Goal: Use online tool/utility: Utilize a website feature to perform a specific function

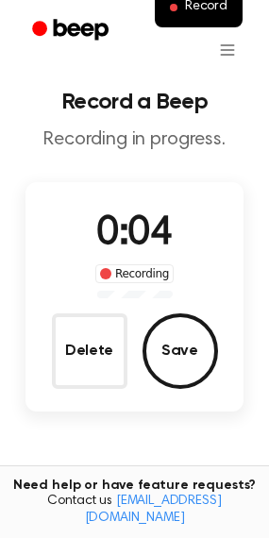
click at [68, 401] on div "0:04 Recording Delete Save" at bounding box center [134, 296] width 219 height 229
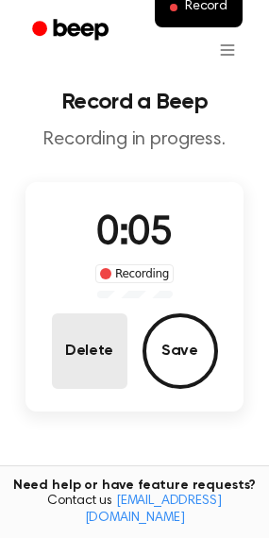
click at [84, 366] on button "Delete" at bounding box center [90, 351] width 76 height 76
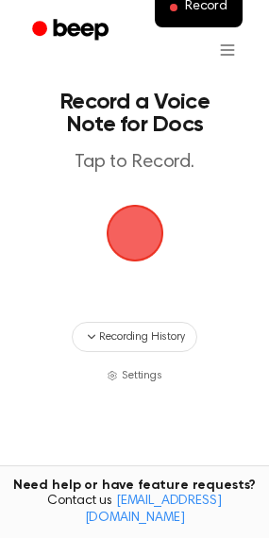
click at [139, 256] on span "button" at bounding box center [135, 233] width 53 height 53
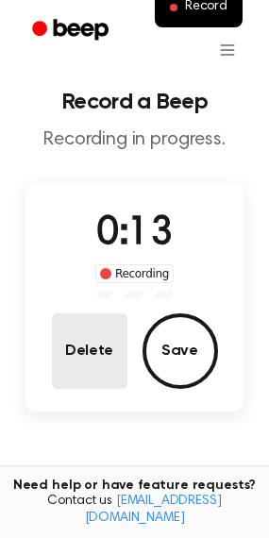
drag, startPoint x: 140, startPoint y: 334, endPoint x: 121, endPoint y: 342, distance: 20.3
click at [130, 338] on div "Delete Save" at bounding box center [135, 351] width 166 height 76
click at [121, 342] on button "Delete" at bounding box center [90, 351] width 76 height 76
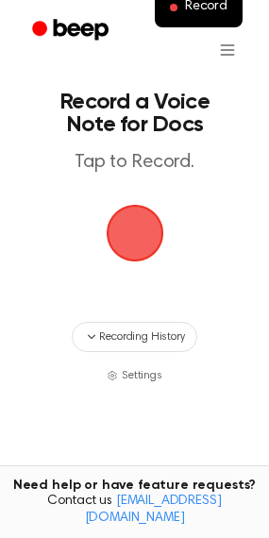
click at [140, 241] on span "button" at bounding box center [135, 234] width 58 height 58
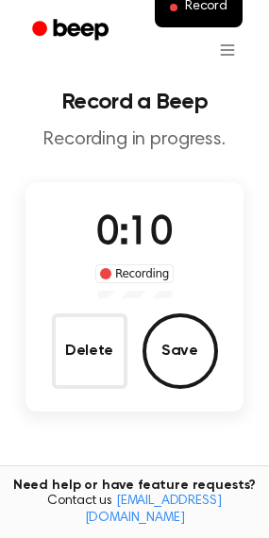
click at [76, 394] on div "0:10 Recording Delete Save" at bounding box center [134, 296] width 219 height 229
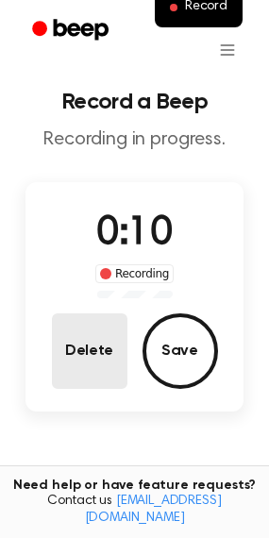
click at [76, 372] on button "Delete" at bounding box center [90, 351] width 76 height 76
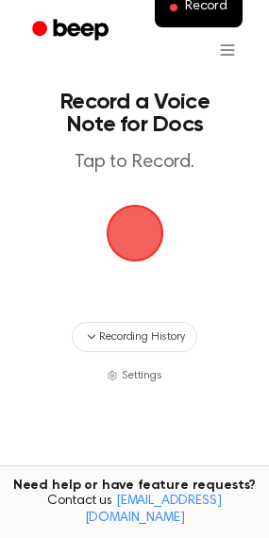
click at [131, 240] on span "button" at bounding box center [135, 233] width 53 height 53
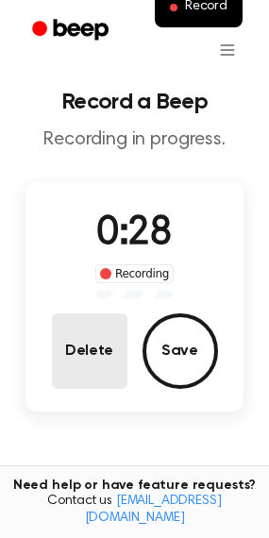
click at [86, 351] on button "Delete" at bounding box center [90, 351] width 76 height 76
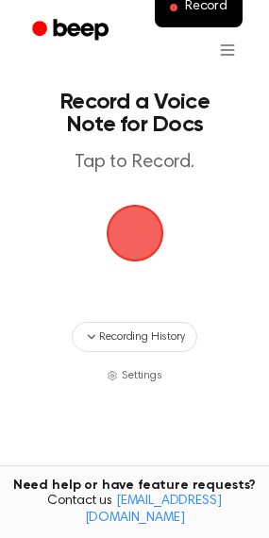
click at [116, 233] on span "button" at bounding box center [135, 233] width 53 height 53
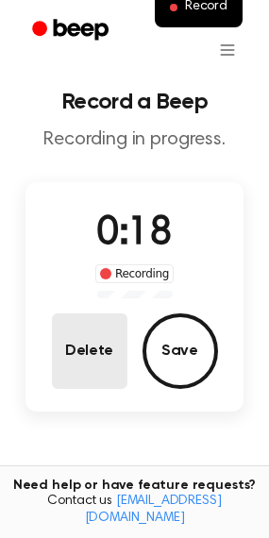
click at [115, 337] on button "Delete" at bounding box center [90, 351] width 76 height 76
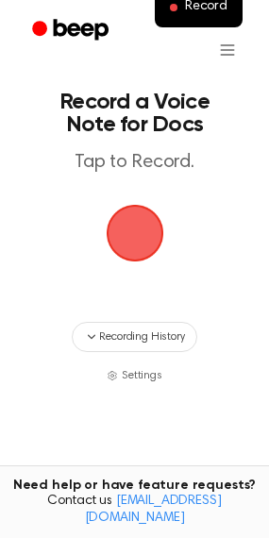
click at [129, 238] on span "button" at bounding box center [135, 233] width 53 height 53
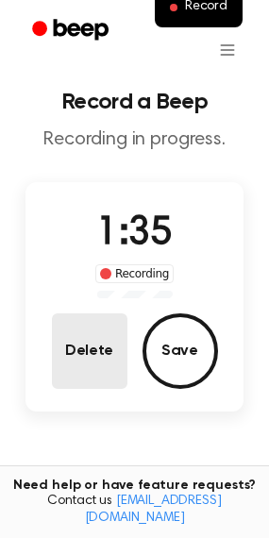
click at [71, 363] on button "Delete" at bounding box center [90, 351] width 76 height 76
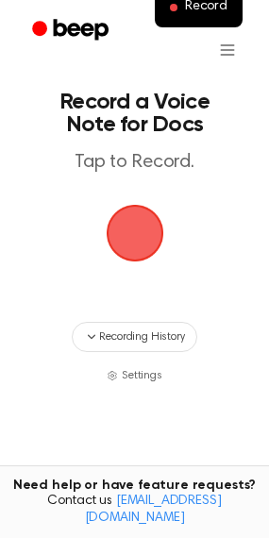
click at [136, 242] on span "button" at bounding box center [135, 233] width 53 height 53
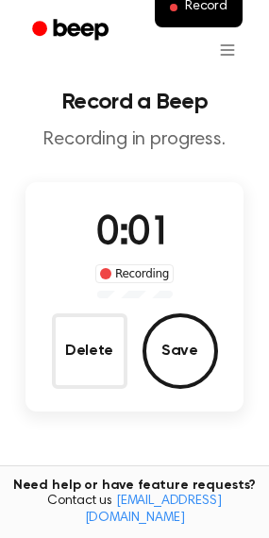
click at [136, 242] on span "0:01" at bounding box center [134, 234] width 76 height 40
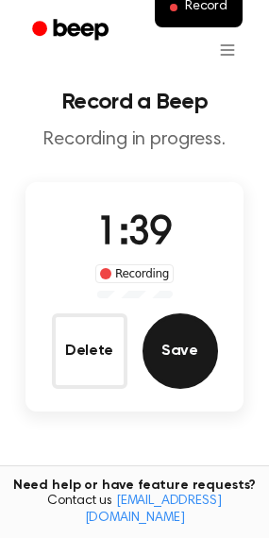
click at [173, 337] on button "Save" at bounding box center [181, 351] width 76 height 76
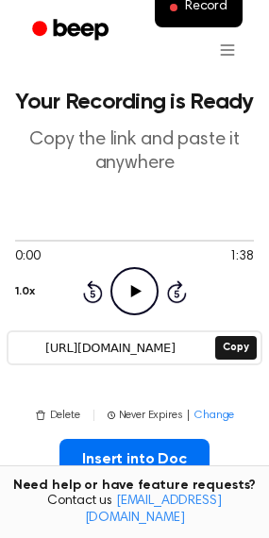
click at [131, 276] on icon "Play Audio" at bounding box center [134, 291] width 48 height 48
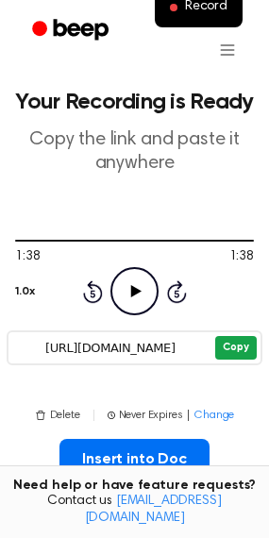
click at [230, 351] on button "Copy" at bounding box center [235, 348] width 41 height 24
